Goal: Task Accomplishment & Management: Manage account settings

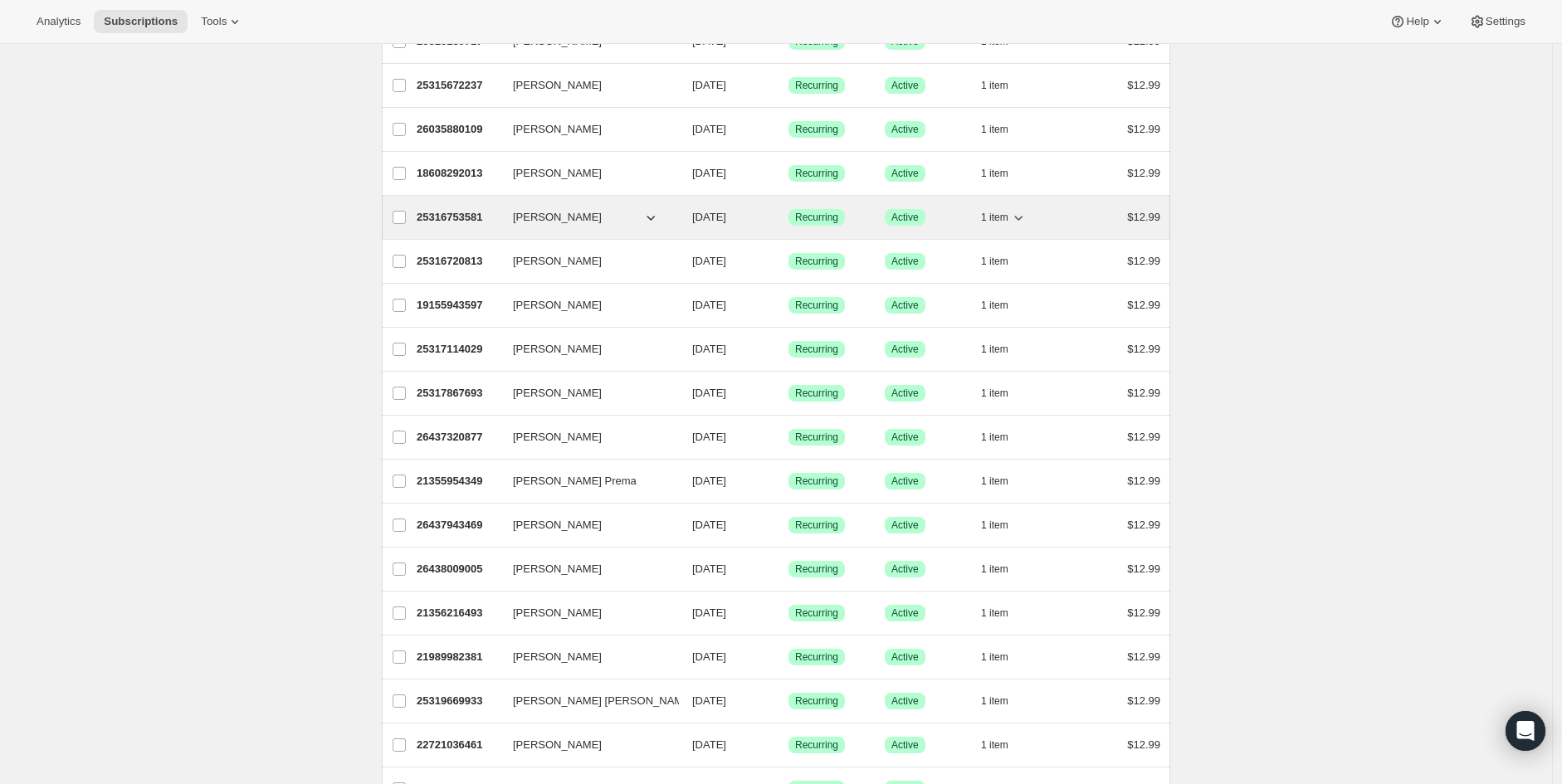
scroll to position [967, 0]
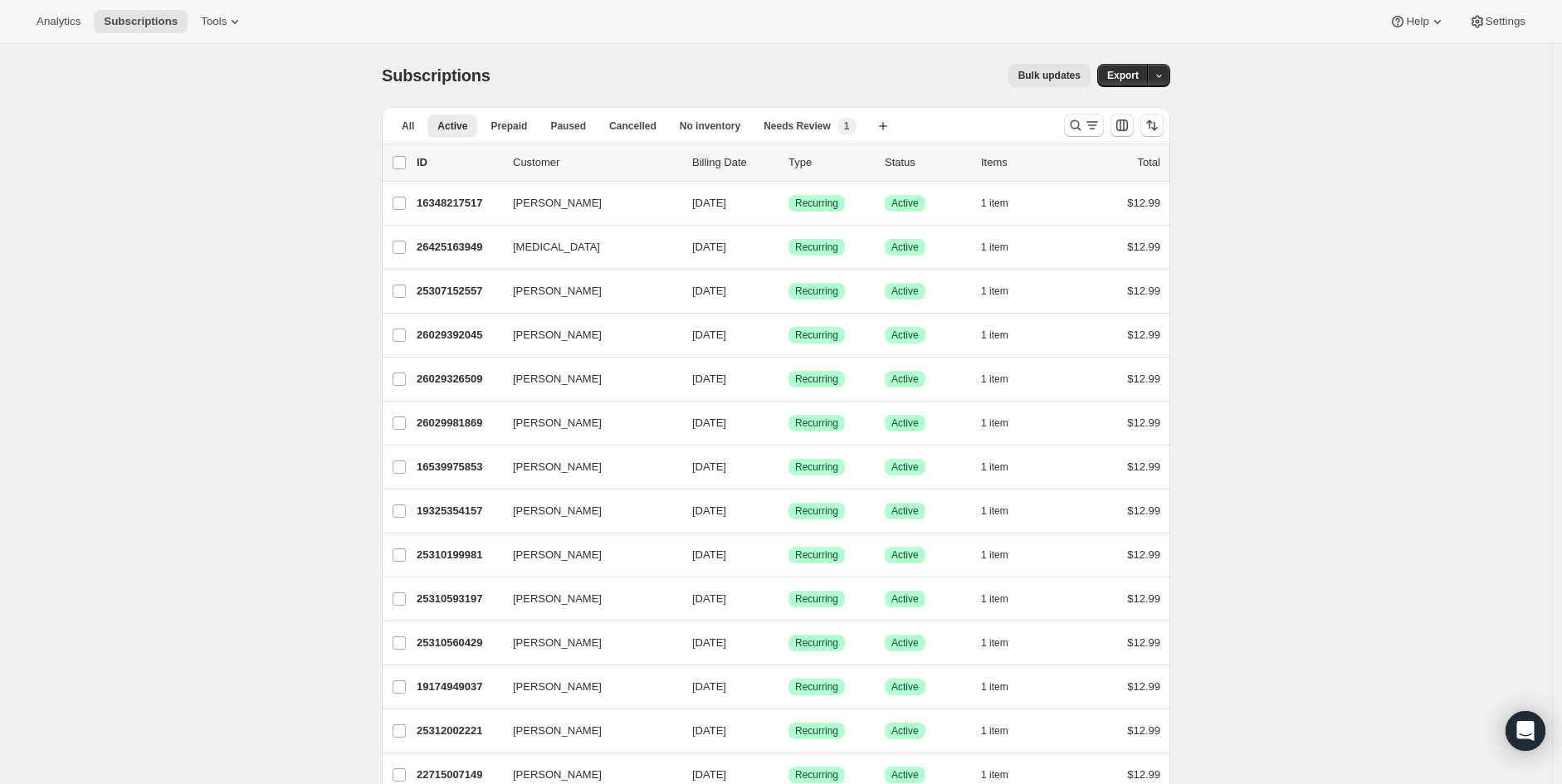
click at [470, 124] on button "Active" at bounding box center [452, 126] width 50 height 23
